Goal: Task Accomplishment & Management: Use online tool/utility

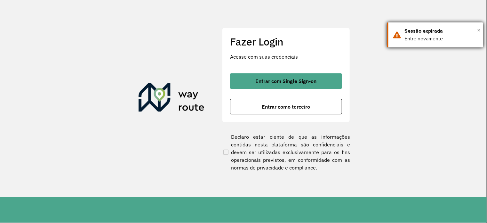
click at [478, 29] on span "×" at bounding box center [478, 30] width 3 height 10
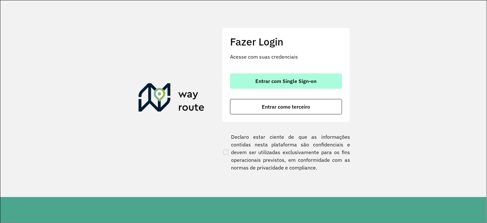
click at [288, 82] on span "Entrar com Single Sign-on" at bounding box center [285, 80] width 61 height 5
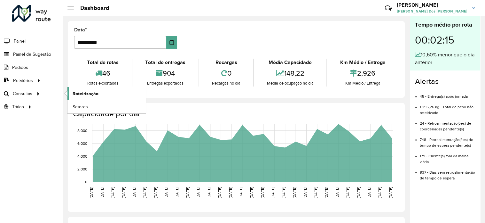
click at [79, 94] on span "Roteirização" at bounding box center [86, 93] width 26 height 7
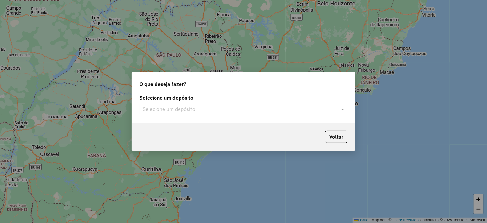
click at [265, 107] on input "text" at bounding box center [237, 109] width 189 height 8
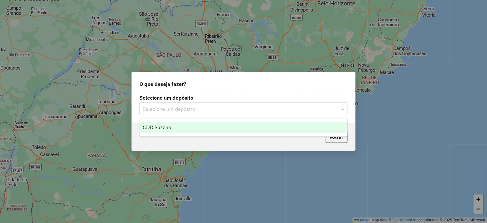
click at [185, 130] on div "CDD Suzano" at bounding box center [243, 127] width 207 height 11
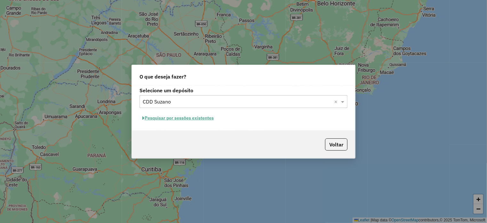
click at [202, 117] on button "Pesquisar por sessões existentes" at bounding box center [177, 118] width 77 height 10
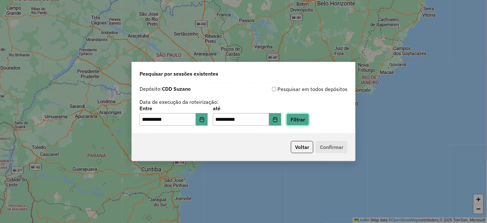
click at [309, 124] on button "Filtrar" at bounding box center [297, 119] width 23 height 12
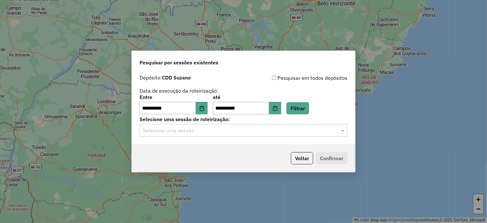
click at [215, 129] on input "text" at bounding box center [237, 131] width 189 height 8
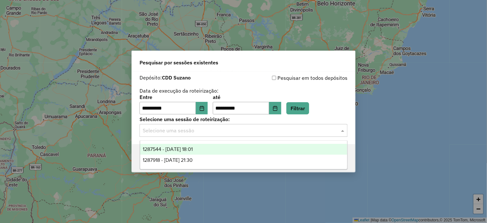
click at [192, 151] on span "1287544 - 03/10/2025 18:01" at bounding box center [168, 148] width 50 height 5
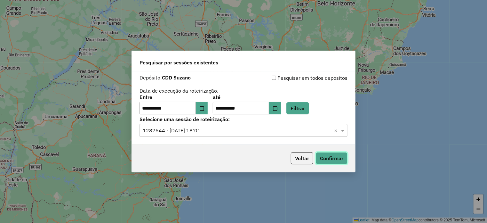
click at [342, 155] on button "Confirmar" at bounding box center [332, 158] width 32 height 12
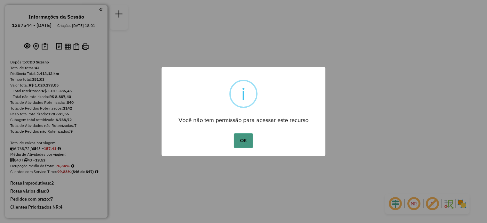
click at [246, 143] on button "OK" at bounding box center [243, 140] width 19 height 15
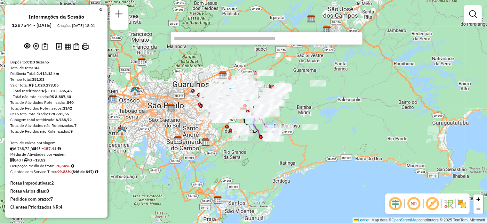
scroll to position [1814, 0]
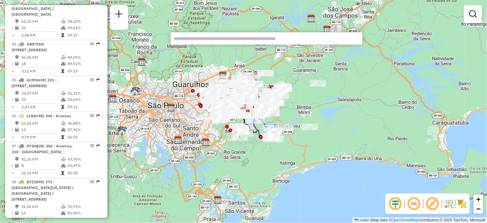
select select "**********"
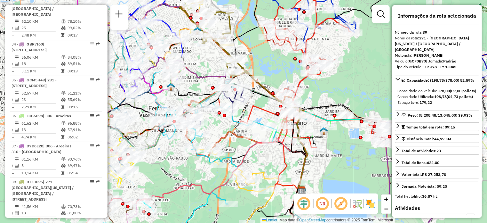
drag, startPoint x: 94, startPoint y: 111, endPoint x: 88, endPoint y: 109, distance: 5.8
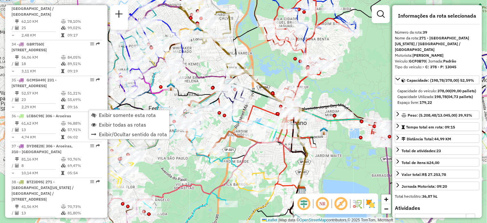
scroll to position [269, 0]
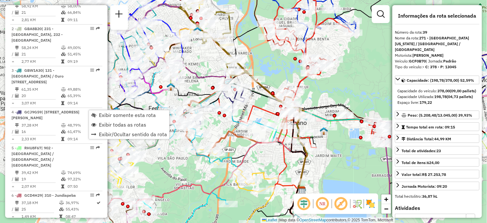
click at [160, 156] on div "Janela de atendimento Grade de atendimento Capacidade Transportadoras Veículos …" at bounding box center [243, 111] width 487 height 223
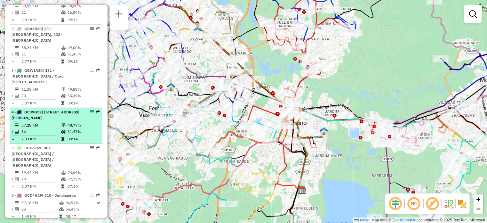
click at [88, 112] on div at bounding box center [90, 112] width 19 height 4
select select "**********"
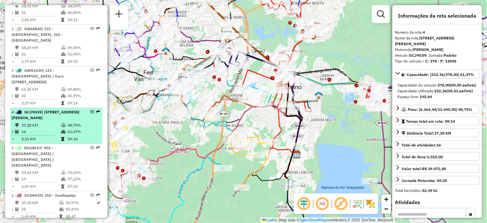
drag, startPoint x: 88, startPoint y: 112, endPoint x: 83, endPoint y: 114, distance: 5.4
drag, startPoint x: 83, startPoint y: 114, endPoint x: 88, endPoint y: 116, distance: 5.3
drag, startPoint x: 88, startPoint y: 116, endPoint x: 84, endPoint y: 112, distance: 5.7
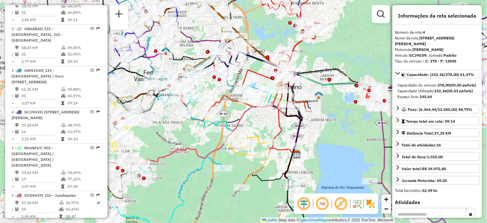
drag, startPoint x: 84, startPoint y: 112, endPoint x: 141, endPoint y: 137, distance: 62.6
click at [149, 142] on div "Janela de atendimento Grade de atendimento Capacidade Transportadoras Veículos …" at bounding box center [243, 111] width 487 height 223
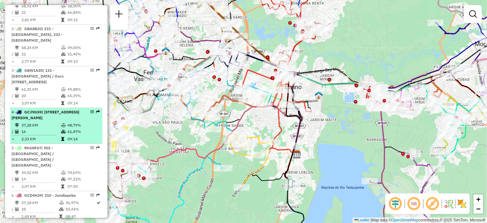
click at [90, 112] on em at bounding box center [92, 112] width 4 height 4
select select "**********"
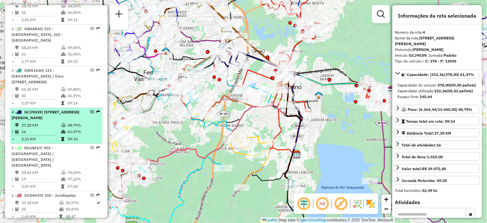
click at [90, 112] on em at bounding box center [92, 112] width 4 height 4
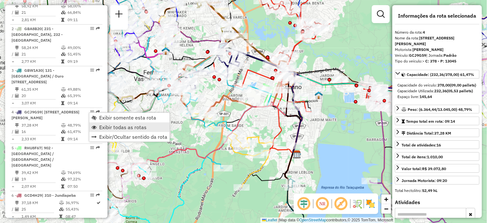
click at [113, 127] on span "Exibir todas as rotas" at bounding box center [122, 126] width 47 height 5
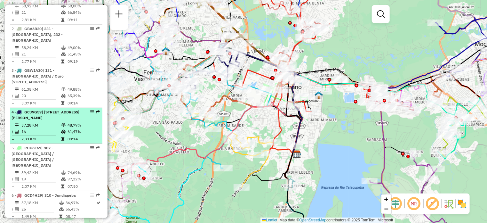
select select "**********"
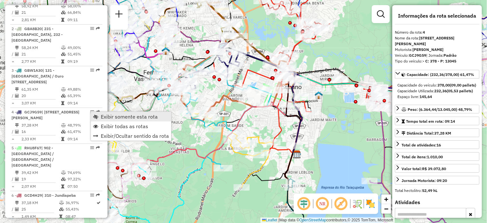
click at [106, 119] on span "Exibir somente esta rota" at bounding box center [129, 116] width 57 height 5
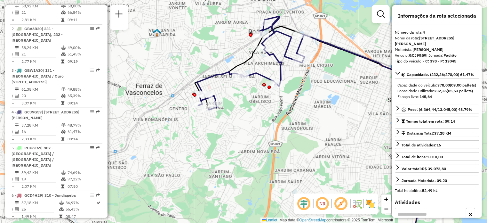
drag, startPoint x: 220, startPoint y: 107, endPoint x: 246, endPoint y: 138, distance: 39.7
click at [246, 138] on div "Janela de atendimento Grade de atendimento Capacidade Transportadoras Veículos …" at bounding box center [243, 111] width 487 height 223
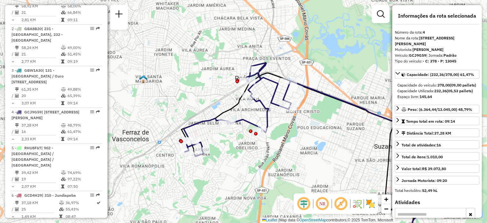
drag, startPoint x: 335, startPoint y: 76, endPoint x: 324, endPoint y: 120, distance: 45.2
click at [324, 120] on div "Janela de atendimento Grade de atendimento Capacidade Transportadoras Veículos …" at bounding box center [243, 111] width 487 height 223
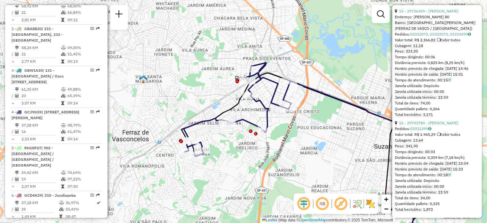
scroll to position [1823, 0]
drag, startPoint x: 457, startPoint y: 154, endPoint x: 467, endPoint y: 162, distance: 12.7
click at [467, 143] on div "Cubagem: 13,64" at bounding box center [437, 140] width 84 height 6
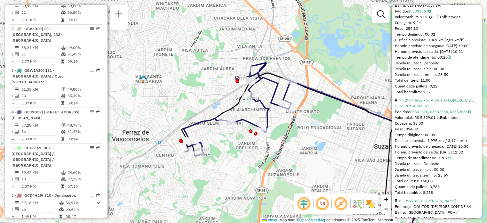
scroll to position [829, 0]
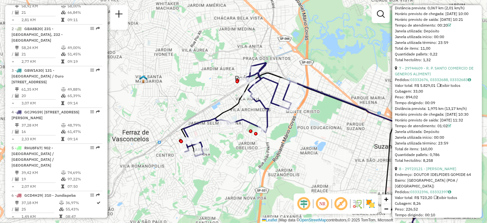
drag, startPoint x: 437, startPoint y: 159, endPoint x: 446, endPoint y: 158, distance: 9.0
click at [446, 129] on div "Tempo de atendimento: 01:02" at bounding box center [437, 126] width 84 height 6
